Goal: Task Accomplishment & Management: Use online tool/utility

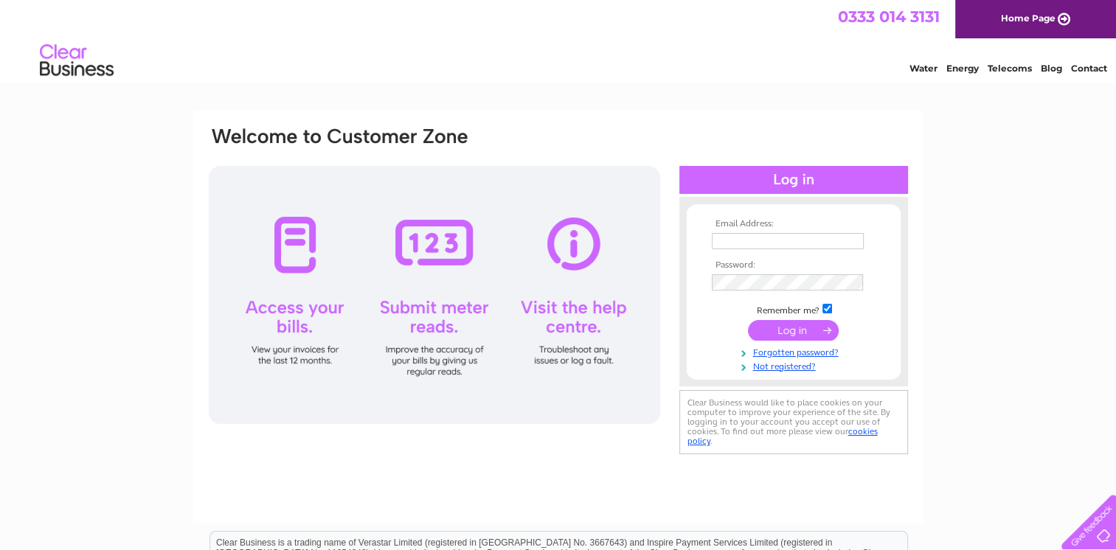
click at [716, 236] on input "text" at bounding box center [788, 241] width 152 height 16
type input "mgafm@btconnect.com"
click at [748, 321] on input "submit" at bounding box center [793, 331] width 91 height 21
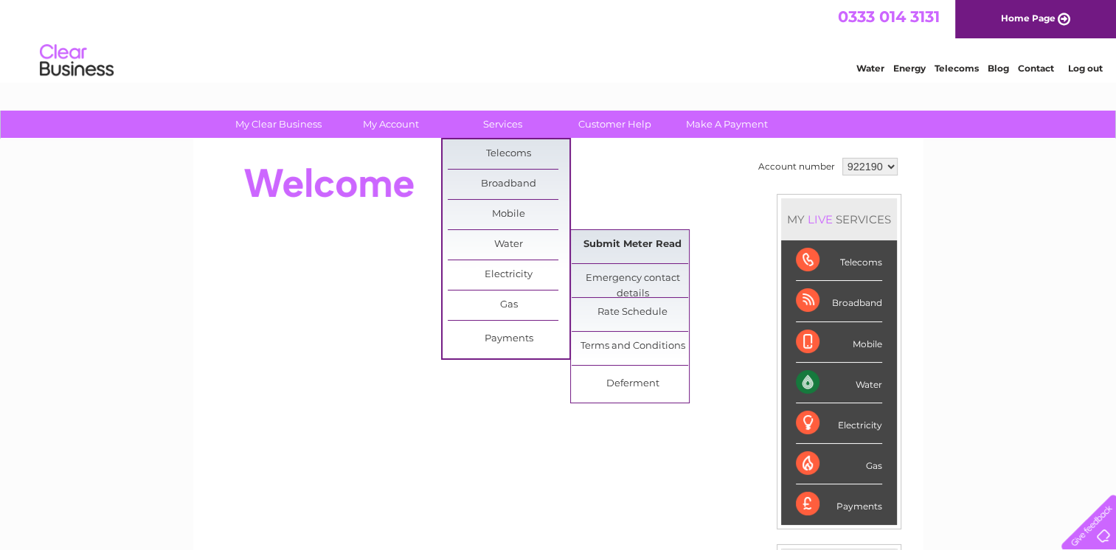
click at [609, 250] on link "Submit Meter Read" at bounding box center [633, 245] width 122 height 30
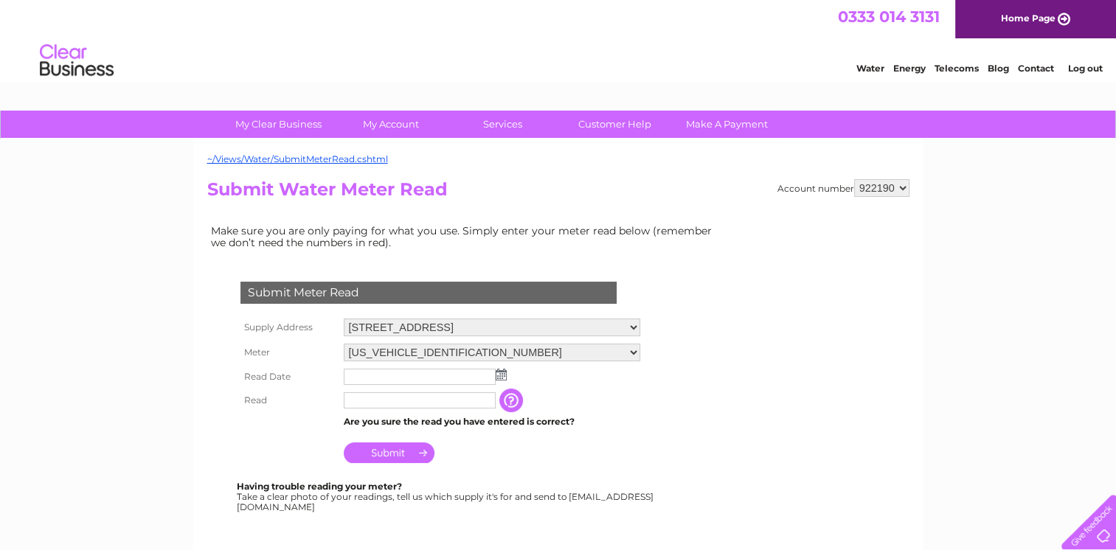
click at [499, 373] on img at bounding box center [501, 375] width 11 height 12
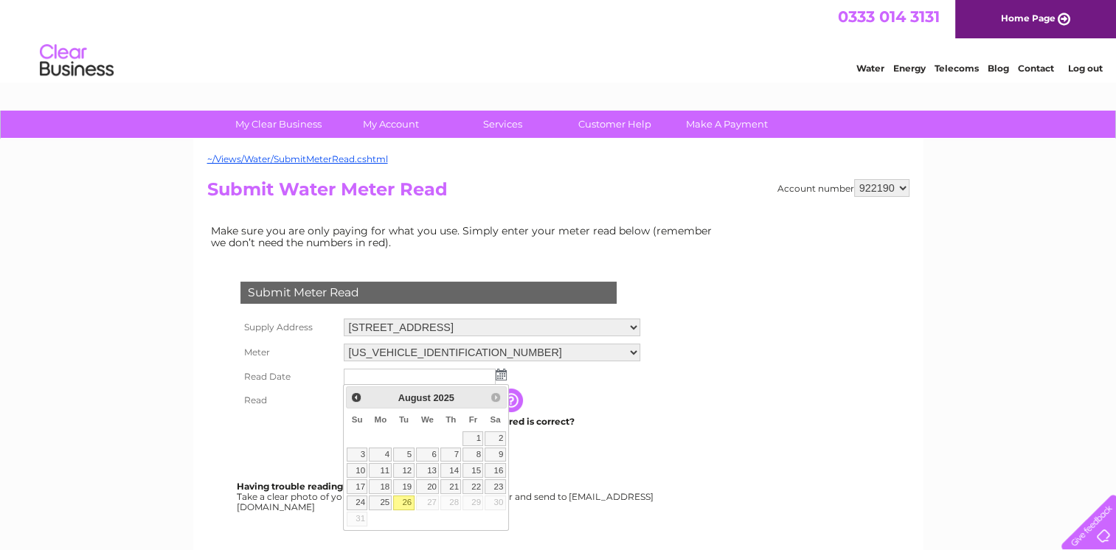
click at [404, 505] on link "26" at bounding box center [403, 503] width 21 height 15
type input "[DATE]"
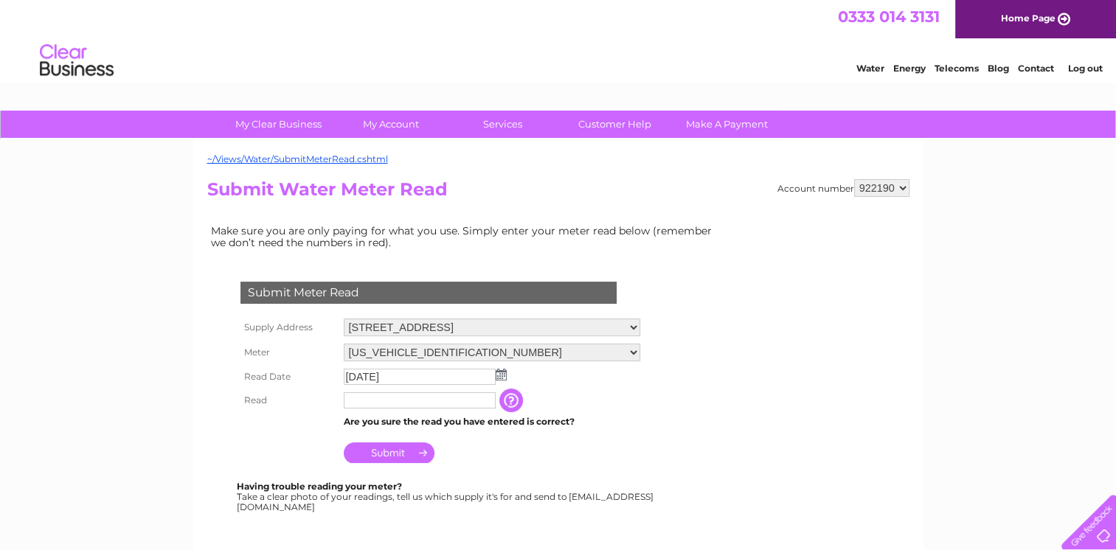
click at [360, 392] on input "text" at bounding box center [420, 400] width 152 height 16
type input "0210"
click at [378, 450] on input "Submit" at bounding box center [389, 453] width 91 height 21
